Goal: Find contact information

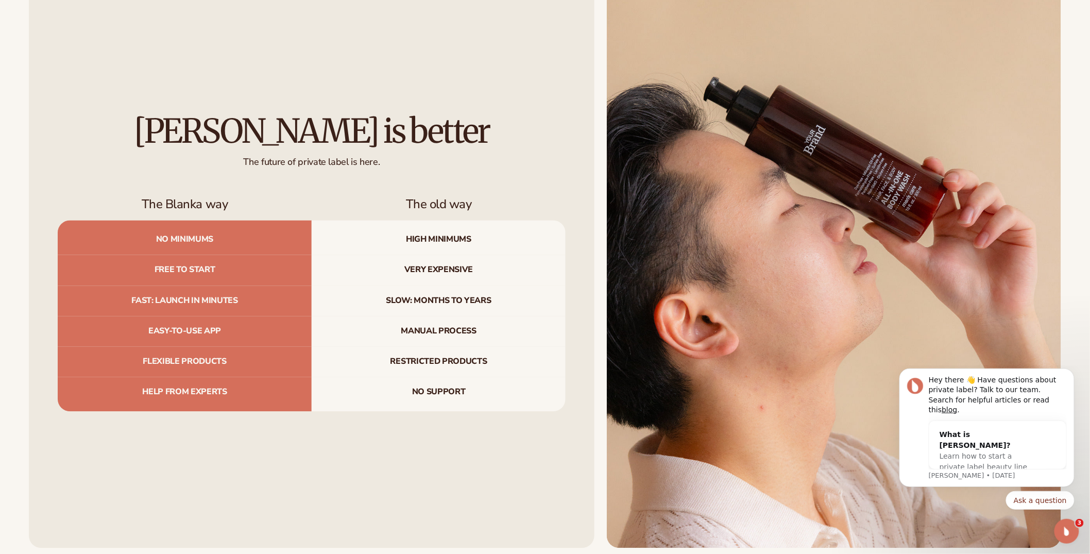
scroll to position [4697, 0]
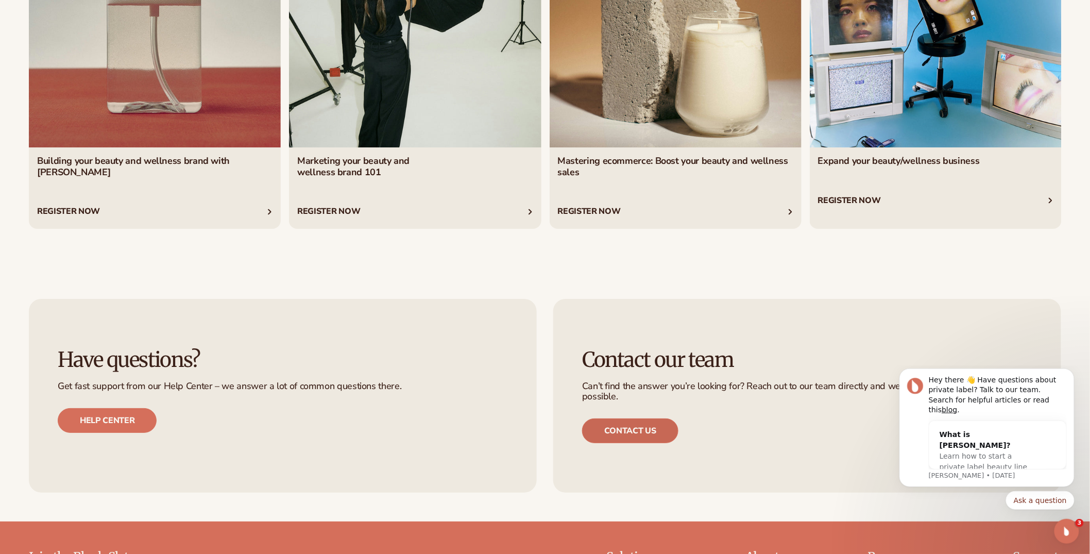
click at [614, 442] on link "Contact us" at bounding box center [630, 430] width 96 height 25
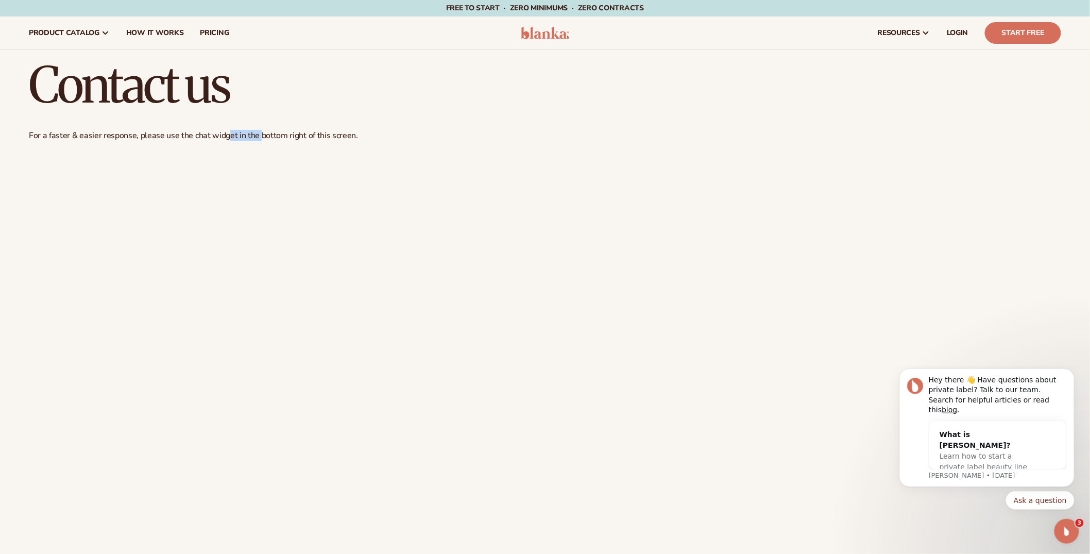
drag, startPoint x: 269, startPoint y: 135, endPoint x: 277, endPoint y: 135, distance: 8.2
click at [274, 135] on p "For a faster & easier response, please use the chat widget in the bottom right …" at bounding box center [545, 135] width 1032 height 11
drag, startPoint x: 296, startPoint y: 135, endPoint x: 324, endPoint y: 136, distance: 27.8
click at [296, 135] on p "For a faster & easier response, please use the chat widget in the bottom right …" at bounding box center [545, 135] width 1032 height 11
